Goal: Find contact information: Find contact information

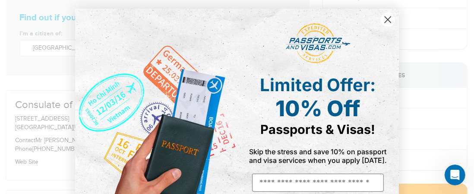
click at [385, 19] on icon "Close dialog" at bounding box center [388, 20] width 6 height 6
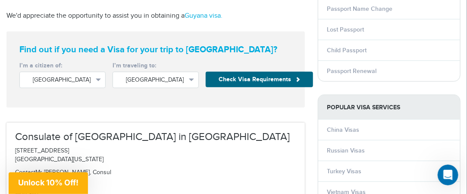
scroll to position [172, 0]
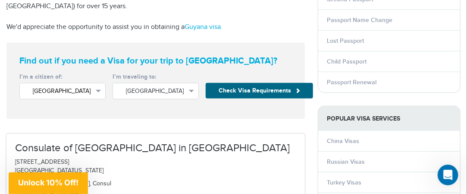
click at [99, 90] on span "button" at bounding box center [98, 91] width 5 height 3
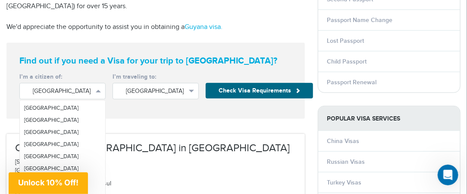
click at [160, 113] on div "**********" at bounding box center [155, 81] width 298 height 76
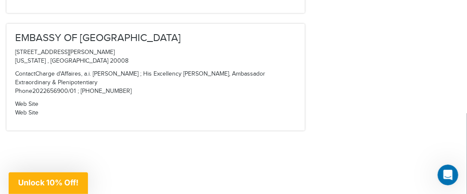
scroll to position [940, 0]
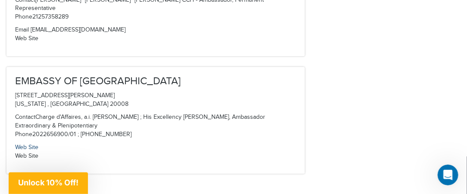
click at [30, 144] on link "Web Site" at bounding box center [26, 147] width 23 height 7
